Goal: Information Seeking & Learning: Learn about a topic

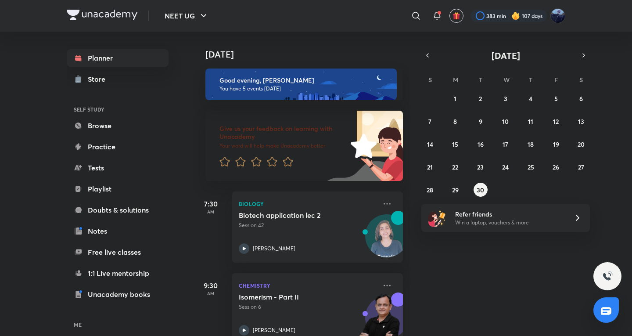
drag, startPoint x: 461, startPoint y: 262, endPoint x: 427, endPoint y: 276, distance: 36.6
click at [461, 262] on div "[DATE] Good evening, [PERSON_NAME] You have 5 events [DATE] Give us your feedba…" at bounding box center [411, 184] width 437 height 304
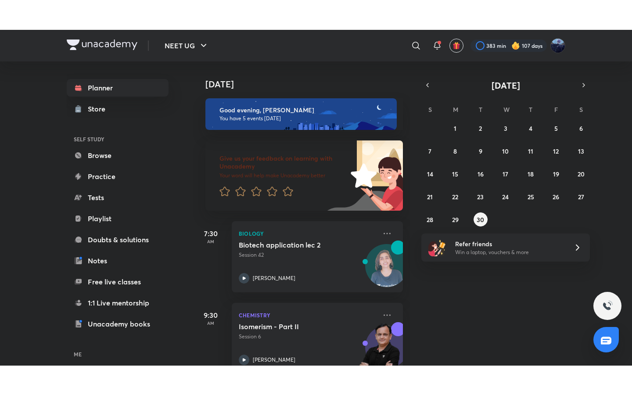
scroll to position [146, 0]
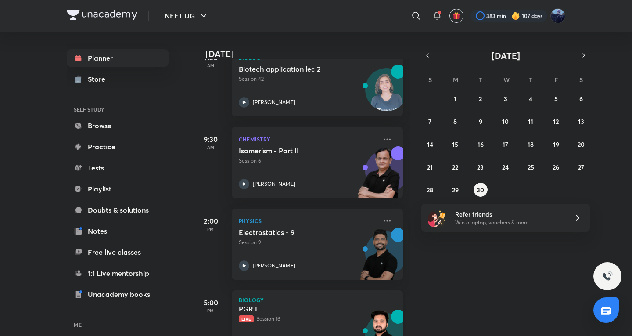
click at [328, 299] on p "Biology" at bounding box center [317, 299] width 157 height 5
